Goal: Information Seeking & Learning: Learn about a topic

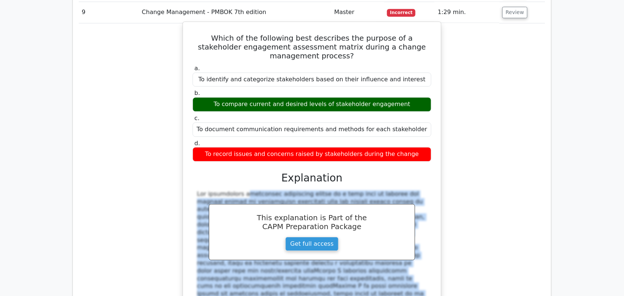
scroll to position [1479, 0]
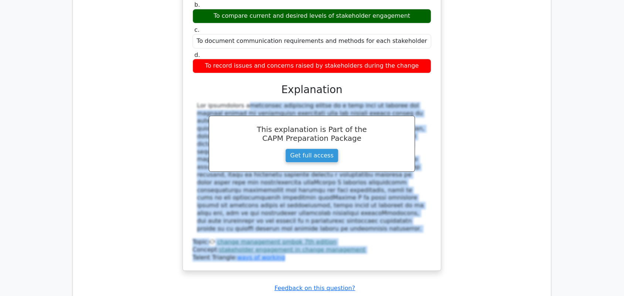
drag, startPoint x: 197, startPoint y: 178, endPoint x: 372, endPoint y: 151, distance: 177.8
click at [372, 151] on div at bounding box center [312, 167] width 230 height 131
copy div "The stakeholder engagement assessment matrix is a tool used to compare the curr…"
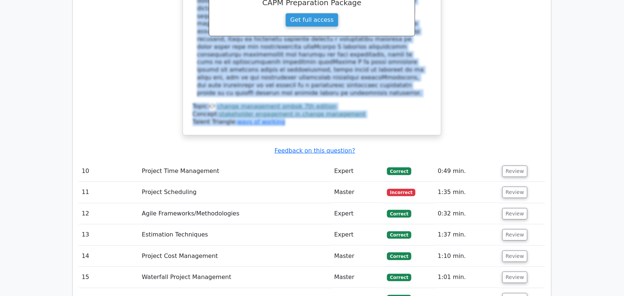
scroll to position [1618, 0]
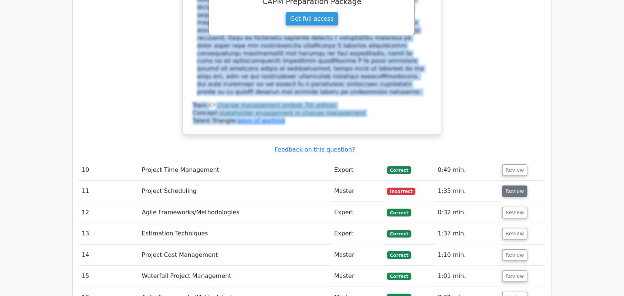
click at [516, 186] on button "Review" at bounding box center [515, 191] width 25 height 11
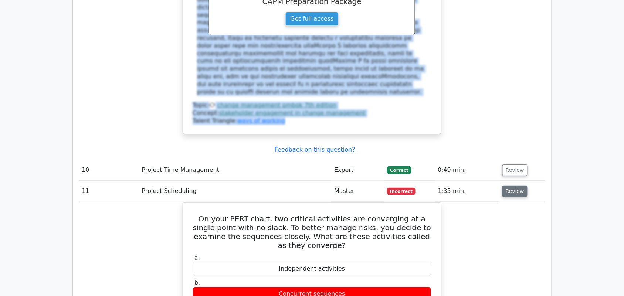
scroll to position [1757, 0]
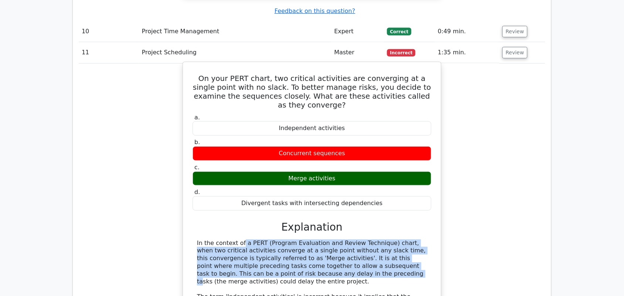
drag, startPoint x: 195, startPoint y: 154, endPoint x: 287, endPoint y: 143, distance: 92.8
click at [254, 240] on div "In the context of a PERT (Program Evaluation and Review Technique) chart, when …" at bounding box center [312, 294] width 239 height 108
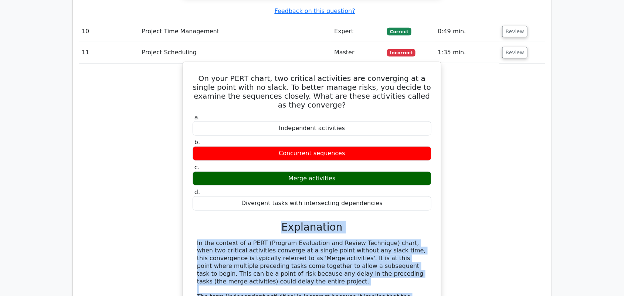
drag, startPoint x: 285, startPoint y: 140, endPoint x: 362, endPoint y: 254, distance: 138.1
click at [362, 254] on div "a. Independent activities b. Concurrent sequences c." at bounding box center [312, 244] width 240 height 264
drag, startPoint x: 360, startPoint y: 248, endPoint x: 328, endPoint y: 155, distance: 97.8
click at [360, 247] on div "In the context of a PERT (Program Evaluation and Review Technique) chart, when …" at bounding box center [312, 294] width 230 height 108
click at [278, 240] on div "In the context of a PERT (Program Evaluation and Review Technique) chart, when …" at bounding box center [312, 294] width 230 height 108
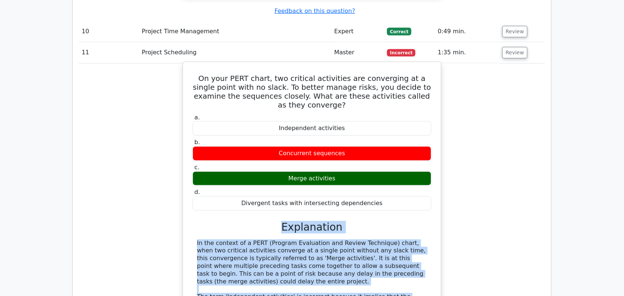
drag, startPoint x: 286, startPoint y: 135, endPoint x: 357, endPoint y: 241, distance: 127.4
click at [364, 248] on div "a. Independent activities b. Concurrent sequences c." at bounding box center [312, 244] width 240 height 264
copy div "Explanation In the context of a PERT (Program Evaluation and Review Technique) …"
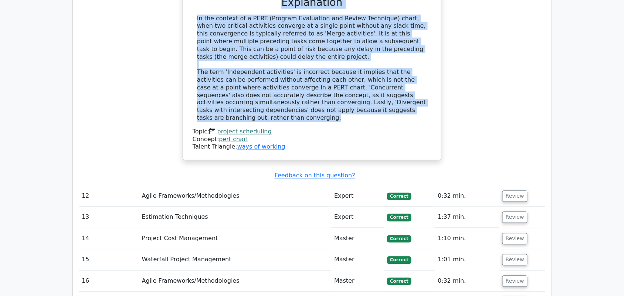
scroll to position [2034, 0]
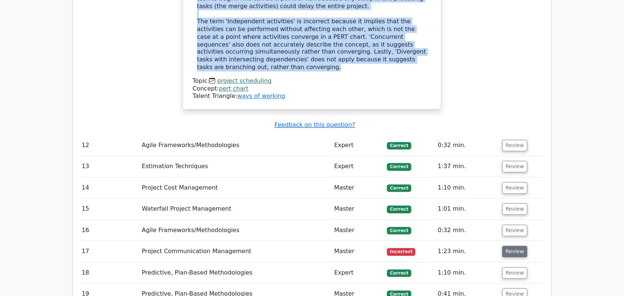
click at [515, 246] on button "Review" at bounding box center [515, 251] width 25 height 11
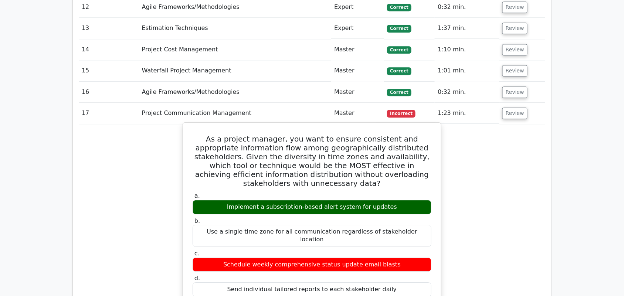
scroll to position [2219, 0]
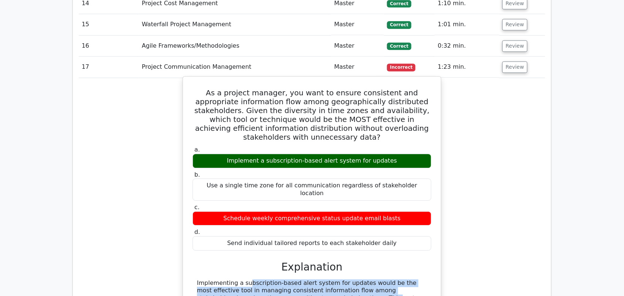
drag, startPoint x: 196, startPoint y: 173, endPoint x: 289, endPoint y: 160, distance: 94.0
drag, startPoint x: 286, startPoint y: 154, endPoint x: 378, endPoint y: 270, distance: 148.5
click at [378, 270] on div "a. Implement a subscription-based alert system for updates b. Use a single time…" at bounding box center [312, 288] width 240 height 287
copy div "Explanation Implementing a subscription-based alert system for updates would be…"
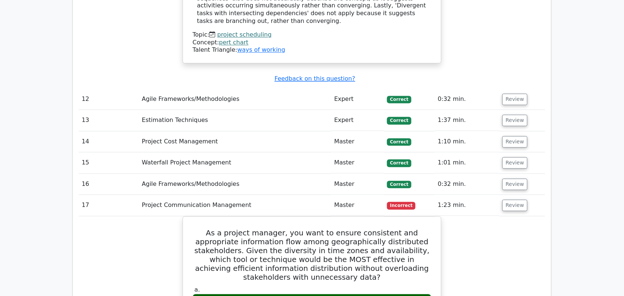
scroll to position [1988, 0]
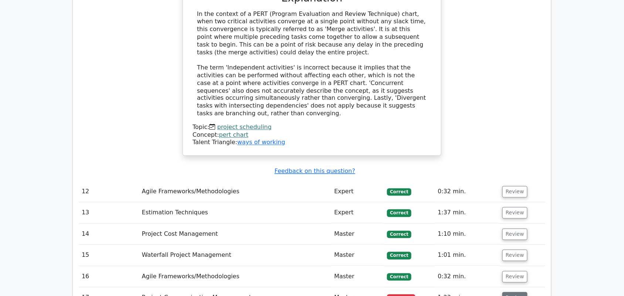
click at [523, 293] on button "Review" at bounding box center [515, 298] width 25 height 11
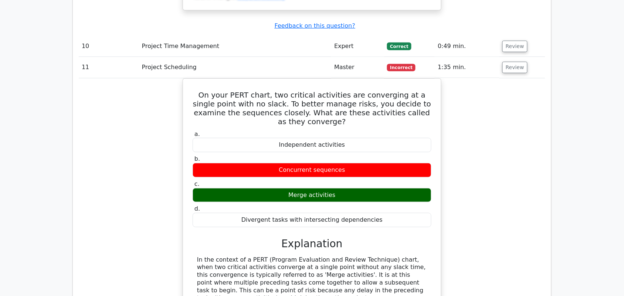
scroll to position [1710, 0]
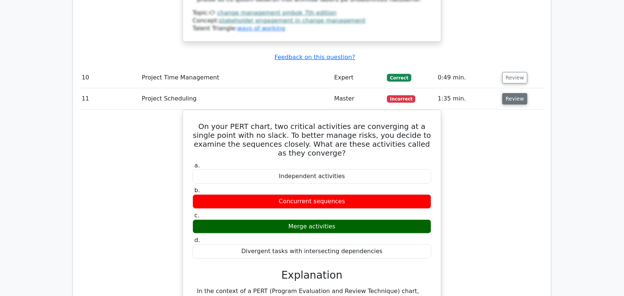
click at [517, 93] on button "Review" at bounding box center [515, 98] width 25 height 11
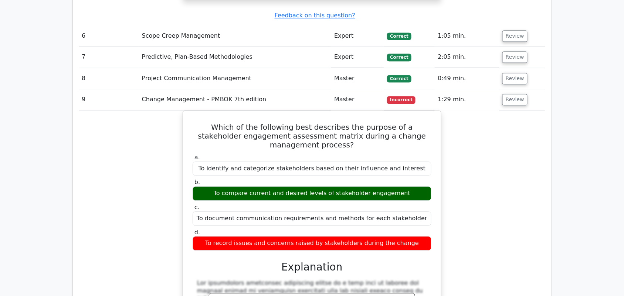
scroll to position [1294, 0]
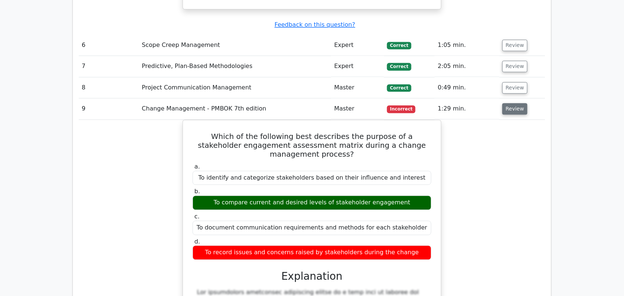
click at [520, 103] on button "Review" at bounding box center [515, 108] width 25 height 11
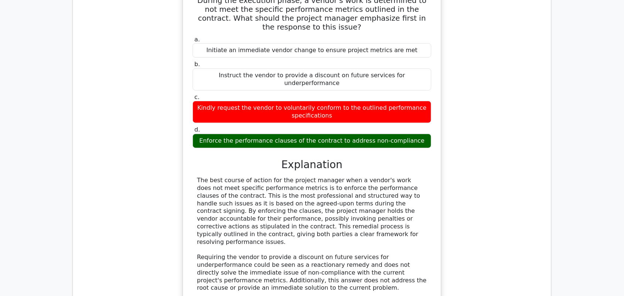
scroll to position [878, 0]
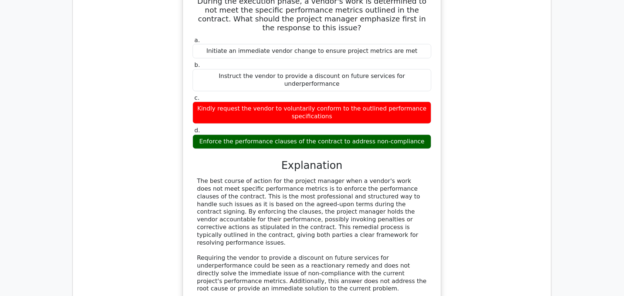
click at [282, 159] on h3 "Explanation" at bounding box center [312, 165] width 230 height 13
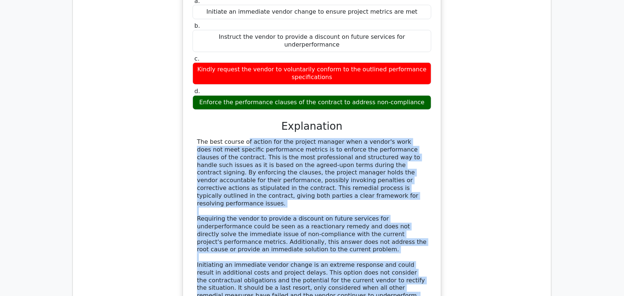
scroll to position [971, 0]
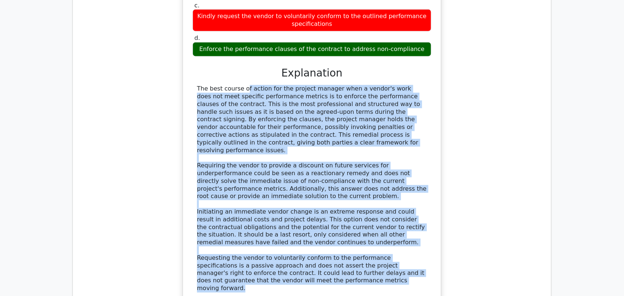
drag, startPoint x: 197, startPoint y: 141, endPoint x: 322, endPoint y: 230, distance: 154.3
click at [322, 230] on div "The best course of action for the project manager when a vendor's work does not…" at bounding box center [312, 189] width 230 height 208
copy div "The best course of action for the project manager when a vendor's work does not…"
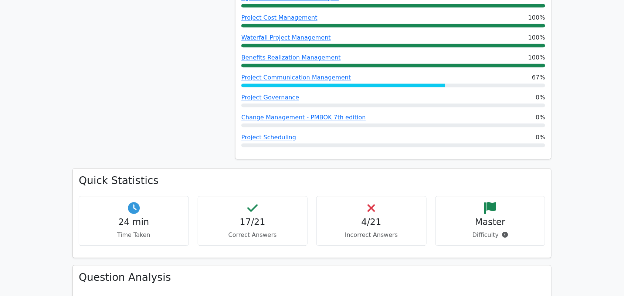
scroll to position [555, 0]
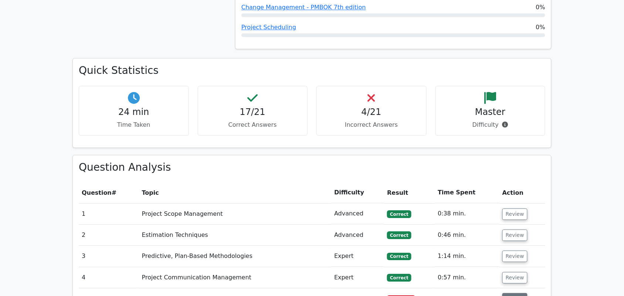
click at [513, 293] on button "Review" at bounding box center [515, 298] width 25 height 11
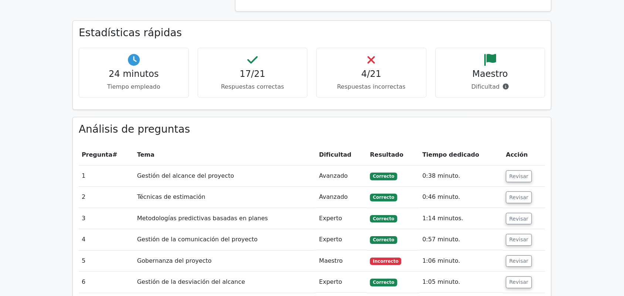
scroll to position [693, 0]
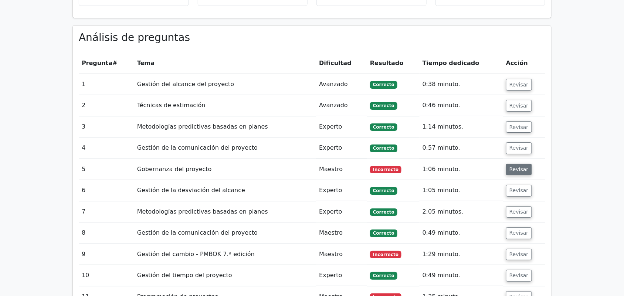
click at [511, 166] on font "Revisar" at bounding box center [519, 169] width 19 height 6
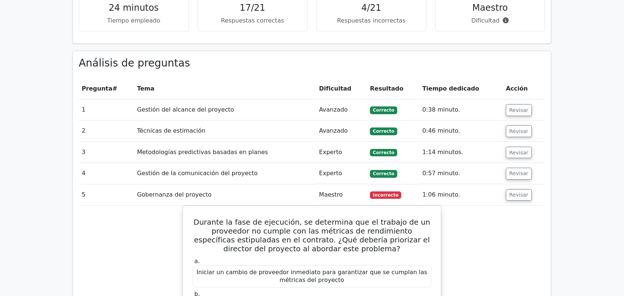
scroll to position [647, 0]
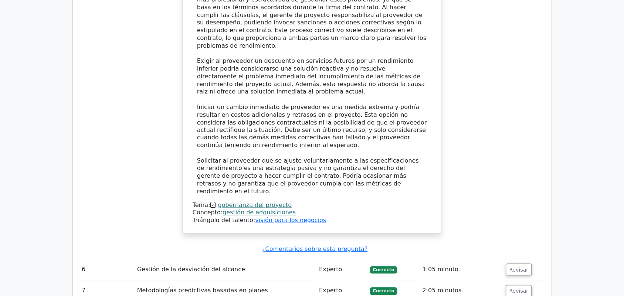
click at [525, 206] on td "Durante la fase de ejecución, se determina que el trabajo de un proveedor no cu…" at bounding box center [312, 12] width 467 height 496
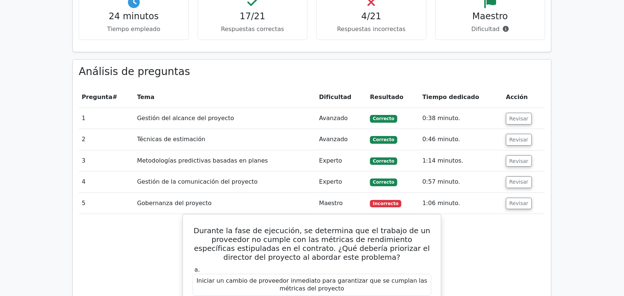
scroll to position [601, 0]
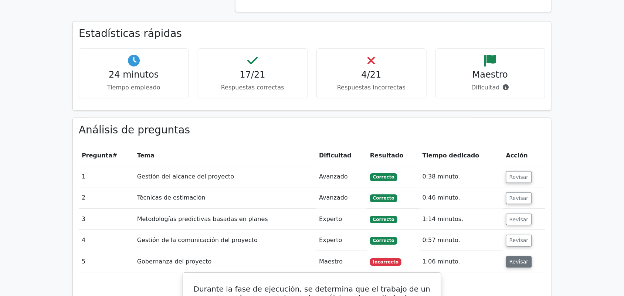
click at [520, 259] on font "Revisar" at bounding box center [519, 262] width 19 height 6
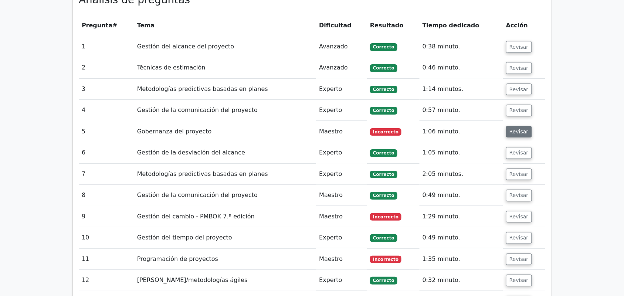
scroll to position [740, 0]
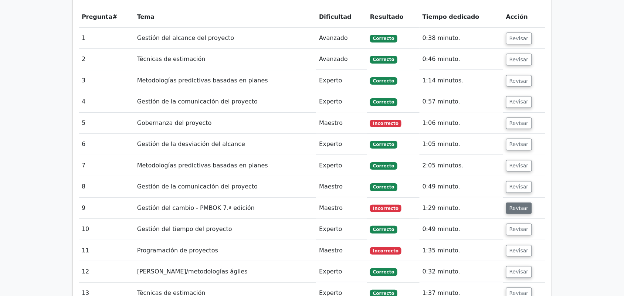
click at [513, 205] on font "Revisar" at bounding box center [519, 208] width 19 height 6
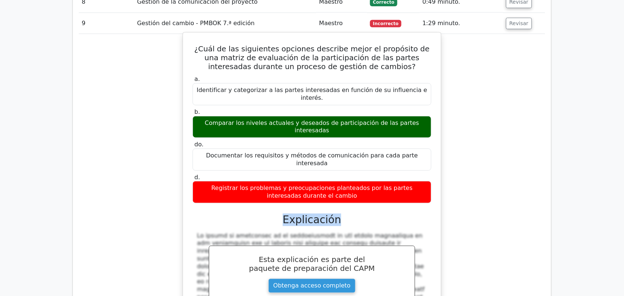
scroll to position [1017, 0]
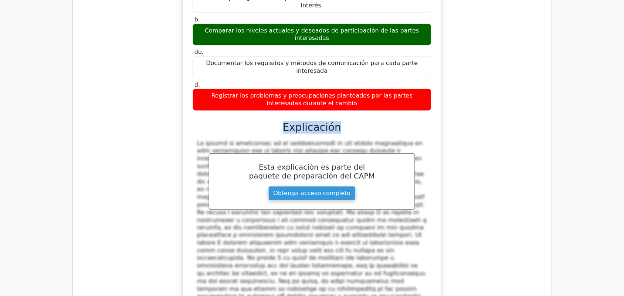
drag, startPoint x: 198, startPoint y: 199, endPoint x: 422, endPoint y: 243, distance: 228.8
click at [422, 243] on div at bounding box center [312, 224] width 230 height 169
copy font "Lo ipsumd si ametconsec ad el seddoeiusmodt in utl etdolo magnaaliqua en adm ve…"
